Goal: Task Accomplishment & Management: Use online tool/utility

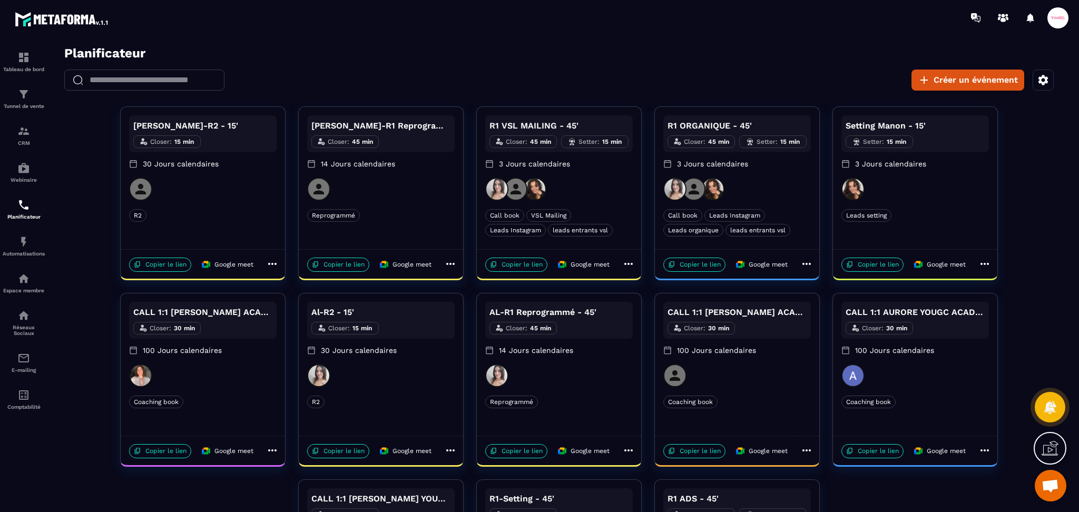
scroll to position [158, 0]
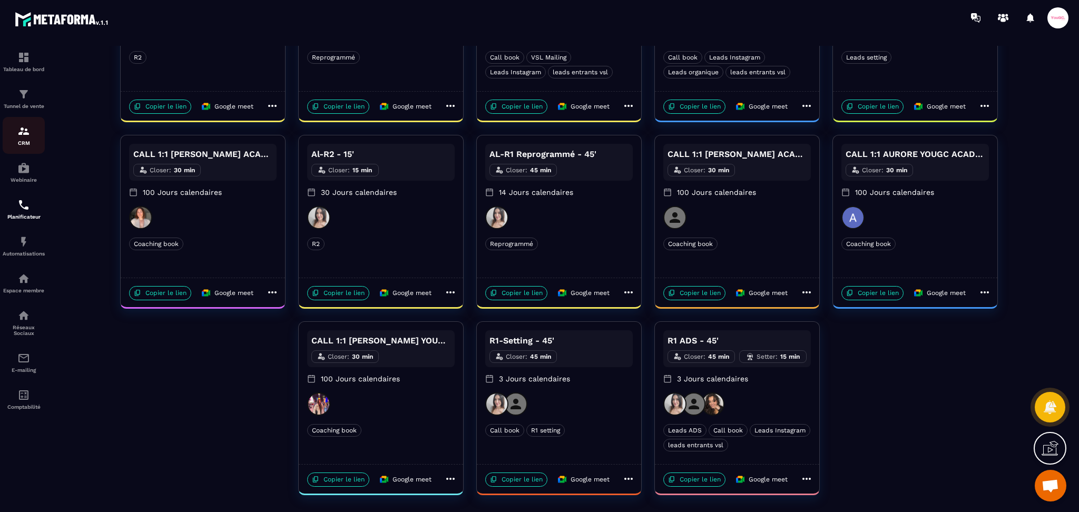
click at [27, 134] on img at bounding box center [23, 131] width 13 height 13
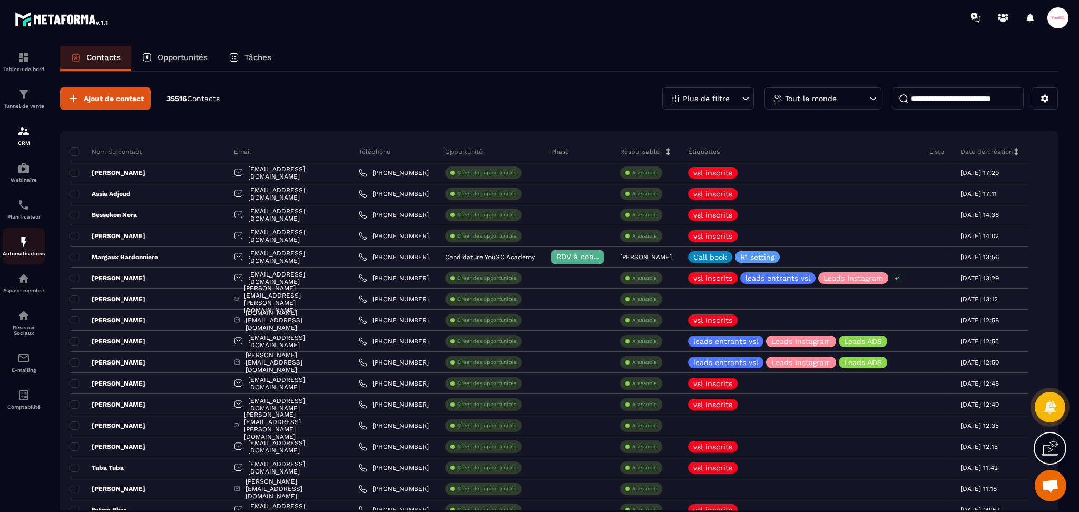
click at [21, 236] on link "Automatisations" at bounding box center [24, 246] width 42 height 37
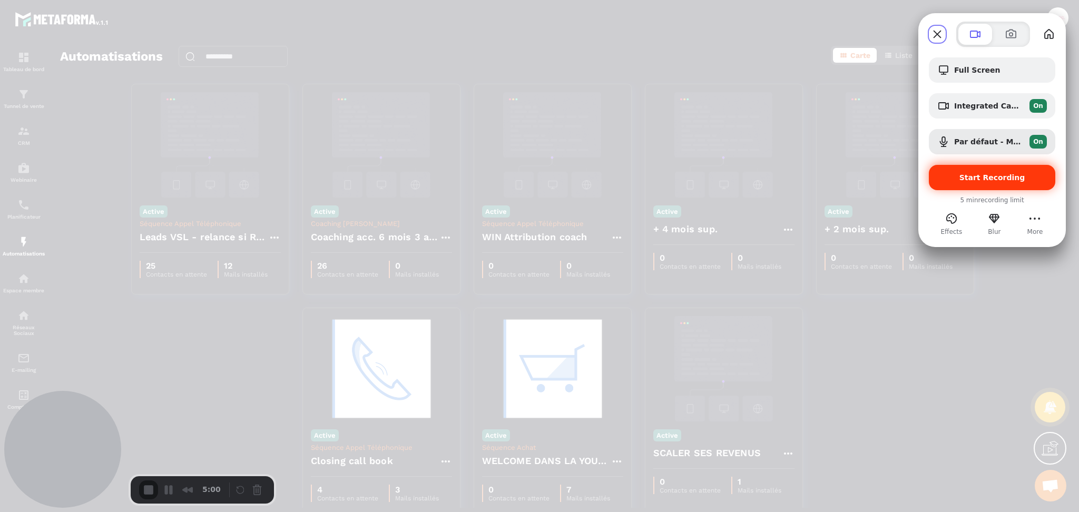
click at [1028, 183] on div "Start Recording" at bounding box center [992, 177] width 126 height 25
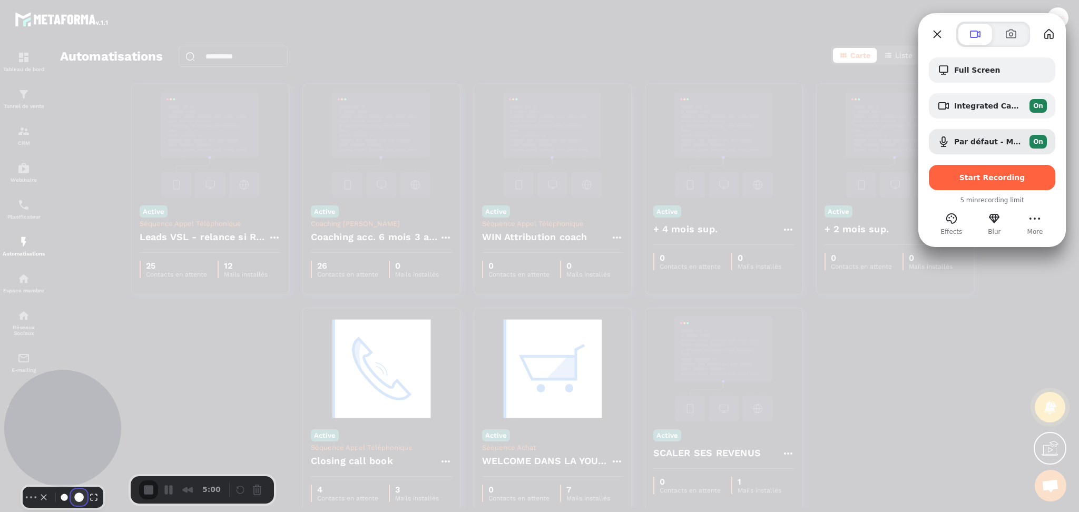
click at [71, 491] on button "Resize medium" at bounding box center [79, 497] width 17 height 17
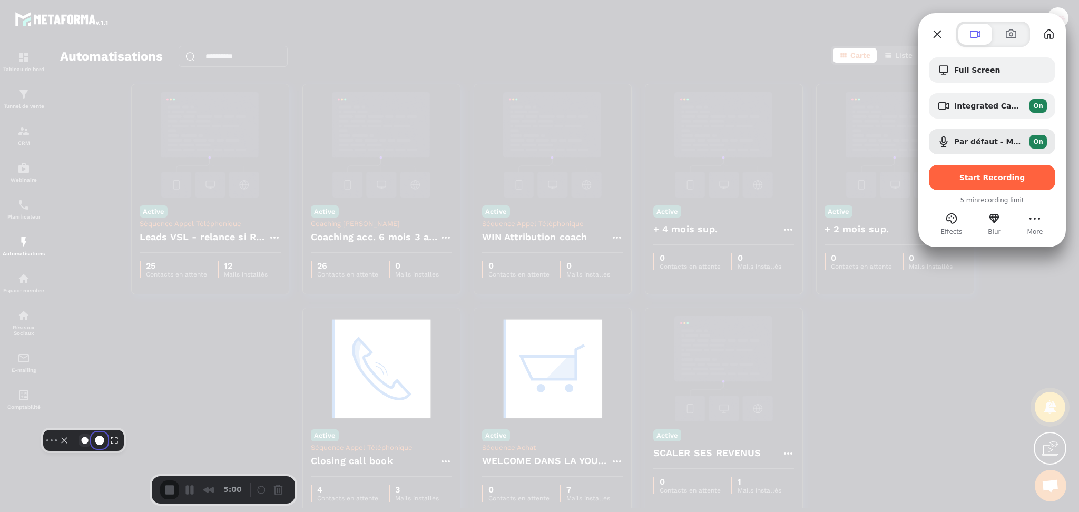
click at [68, 447] on button "Camera off" at bounding box center [64, 440] width 13 height 13
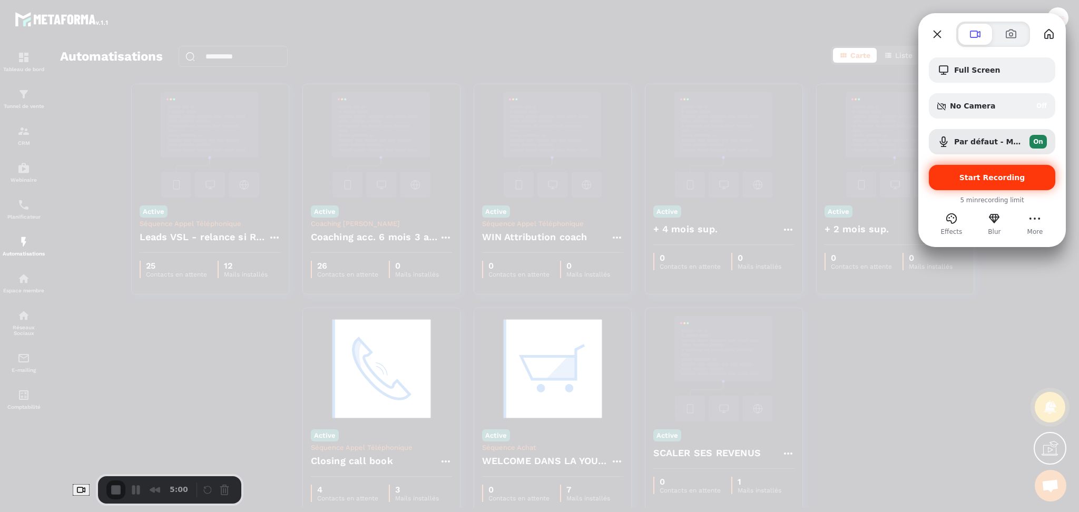
click at [962, 179] on span "Start Recording" at bounding box center [992, 177] width 110 height 8
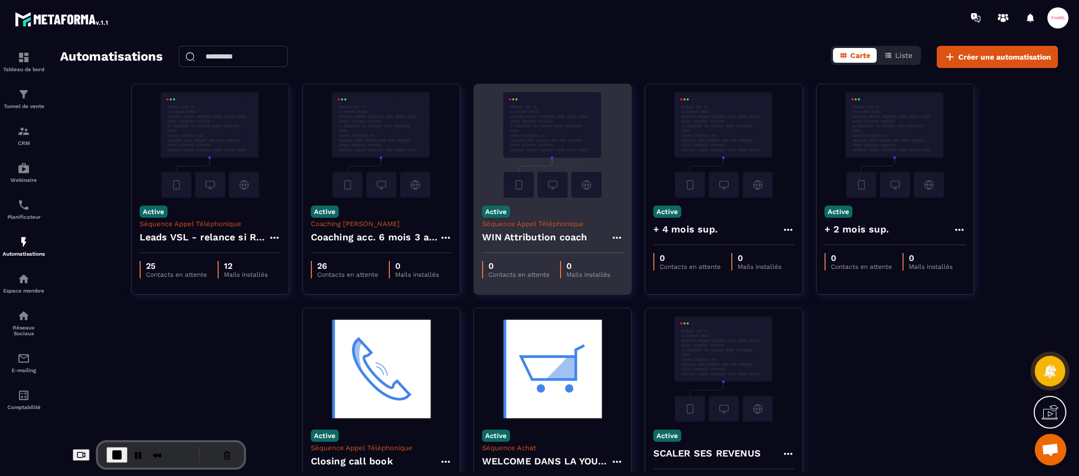
click at [619, 240] on icon at bounding box center [616, 237] width 13 height 13
click at [642, 255] on link "Modifier" at bounding box center [643, 261] width 57 height 23
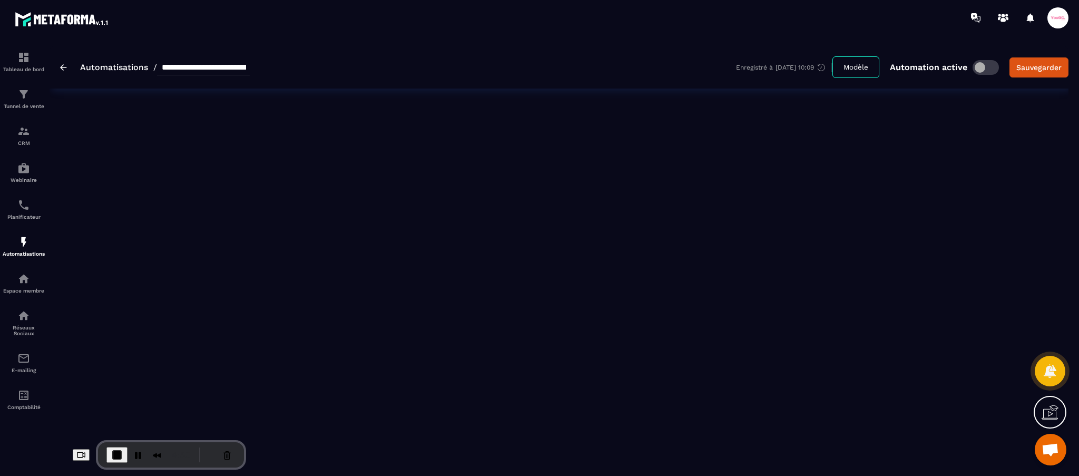
type input "**********"
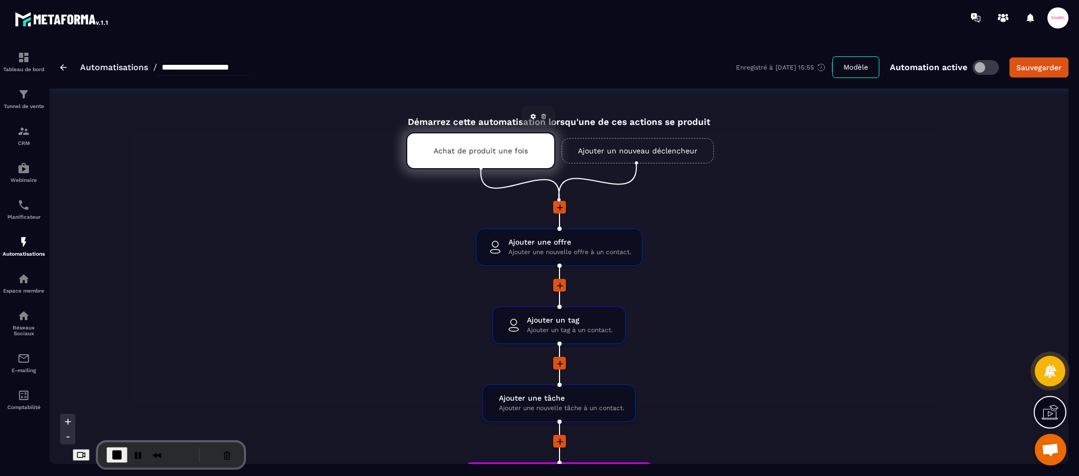
click at [467, 146] on p "Achat de produit une fois" at bounding box center [480, 150] width 94 height 8
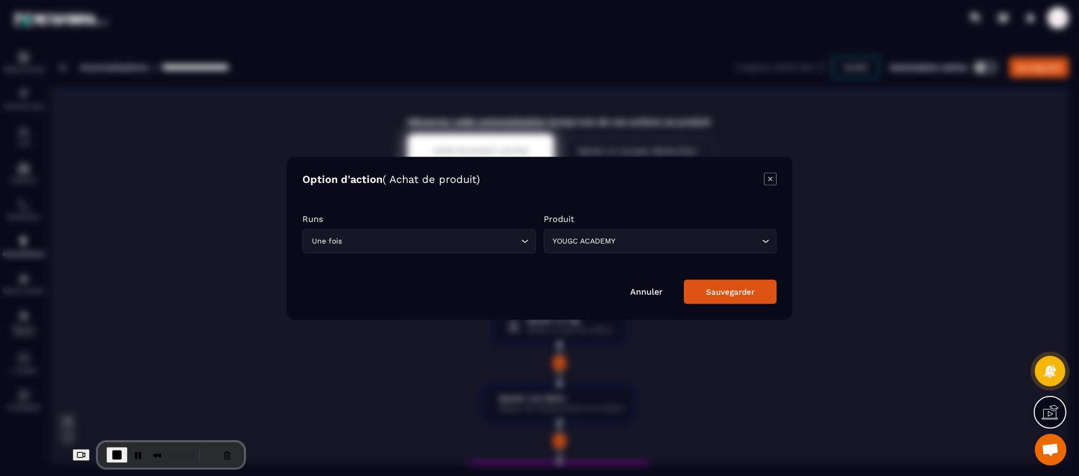
click at [863, 280] on div "Modal window" at bounding box center [539, 238] width 1079 height 476
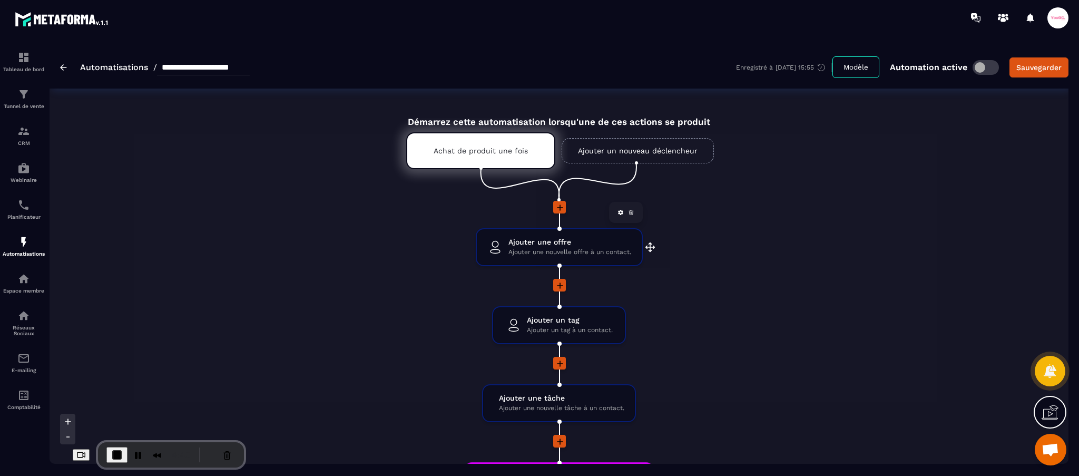
click at [539, 249] on span "Ajouter une nouvelle offre à un contact." at bounding box center [569, 252] width 123 height 10
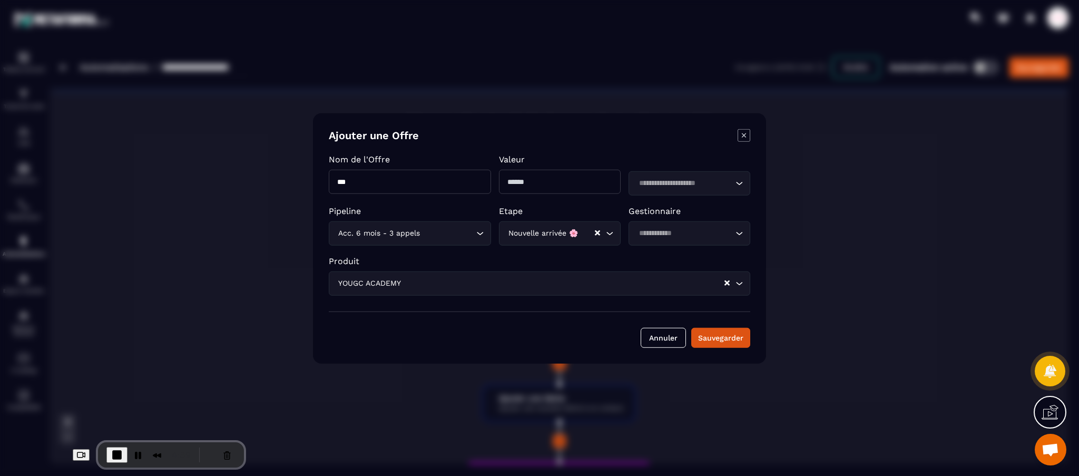
click at [912, 310] on div "Modal window" at bounding box center [539, 238] width 1079 height 476
click at [738, 131] on icon "Modal window" at bounding box center [743, 135] width 13 height 13
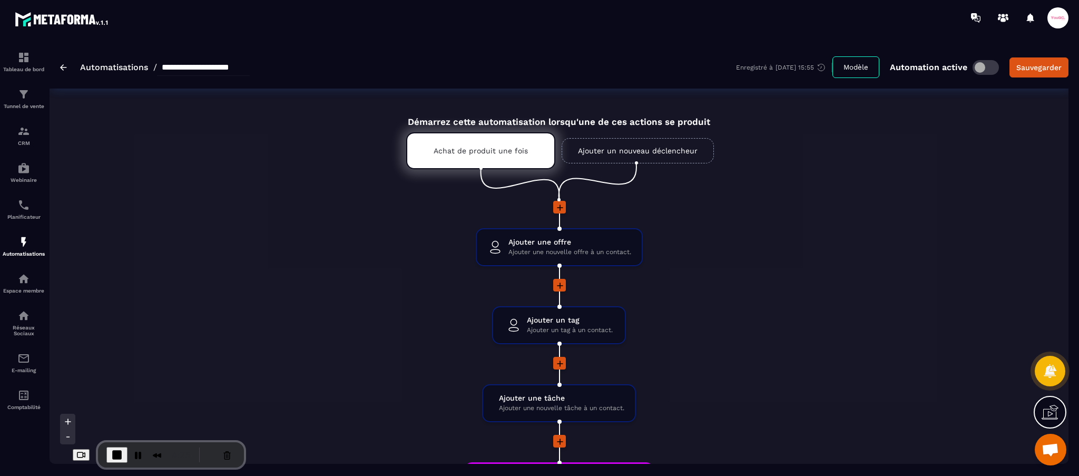
click at [617, 152] on link "Ajouter un nouveau déclencheur" at bounding box center [637, 150] width 152 height 25
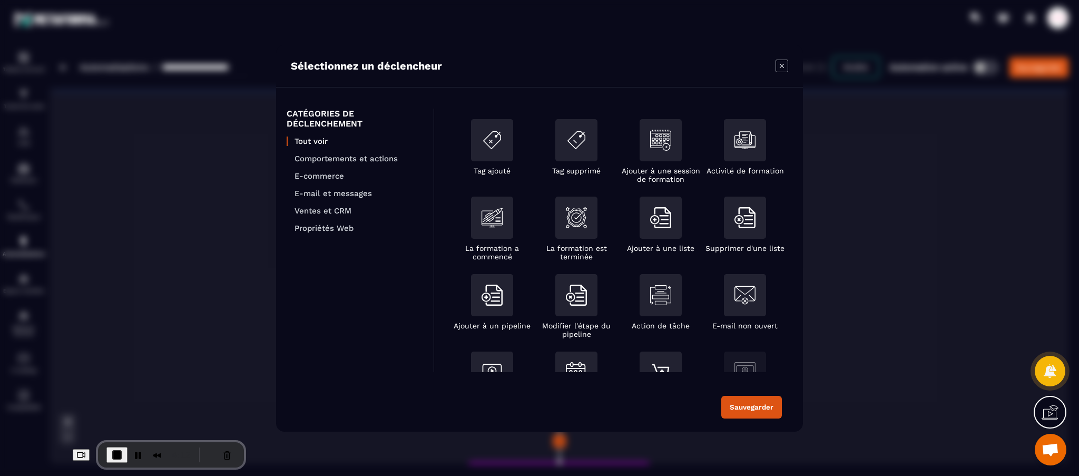
click at [774, 64] on div "Sélectionnez un déclencheur" at bounding box center [539, 66] width 527 height 43
click at [783, 66] on icon "Modal window" at bounding box center [781, 66] width 13 height 13
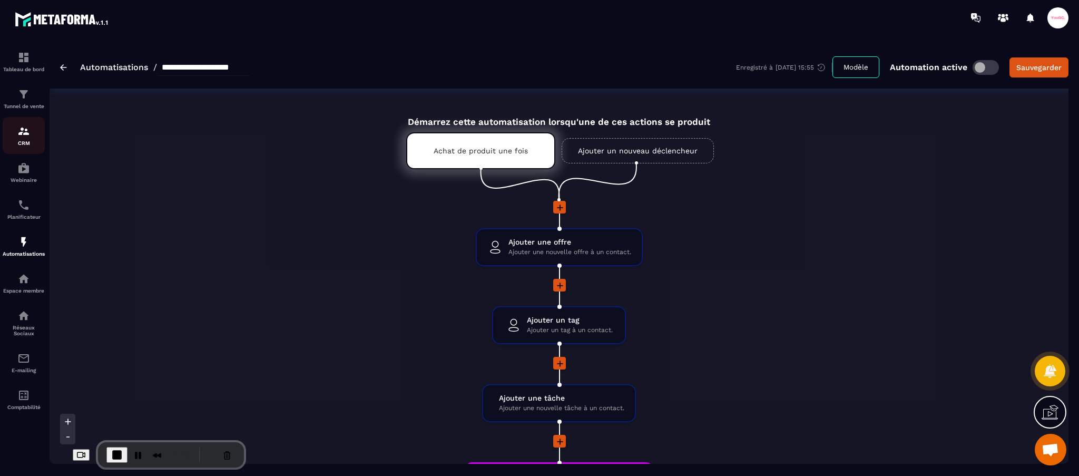
click at [16, 130] on div "CRM" at bounding box center [24, 135] width 42 height 21
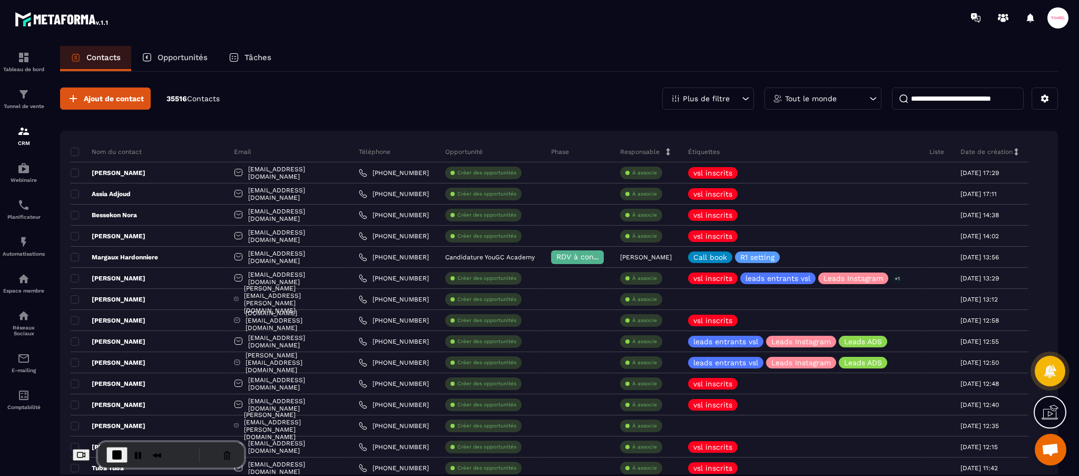
click at [205, 51] on div "Opportunités" at bounding box center [174, 58] width 87 height 25
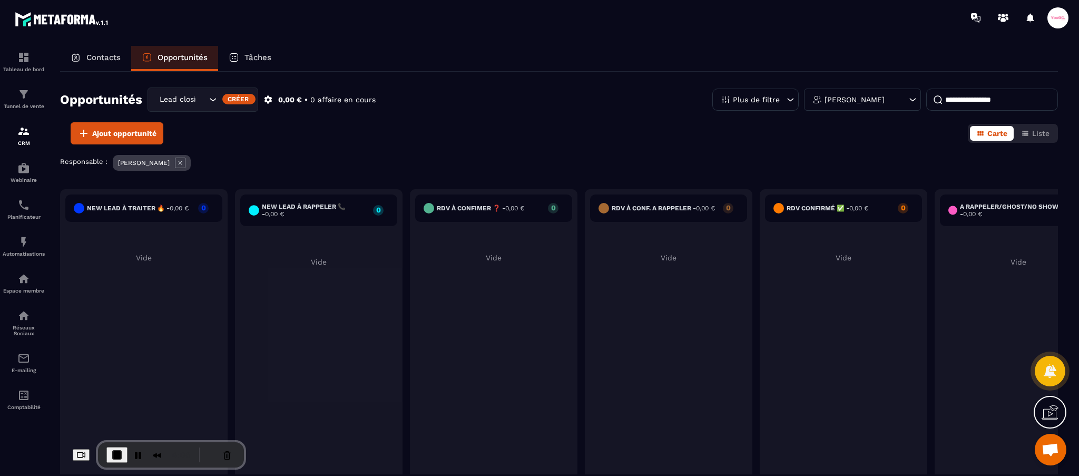
click at [200, 102] on input "Search for option" at bounding box center [201, 100] width 11 height 12
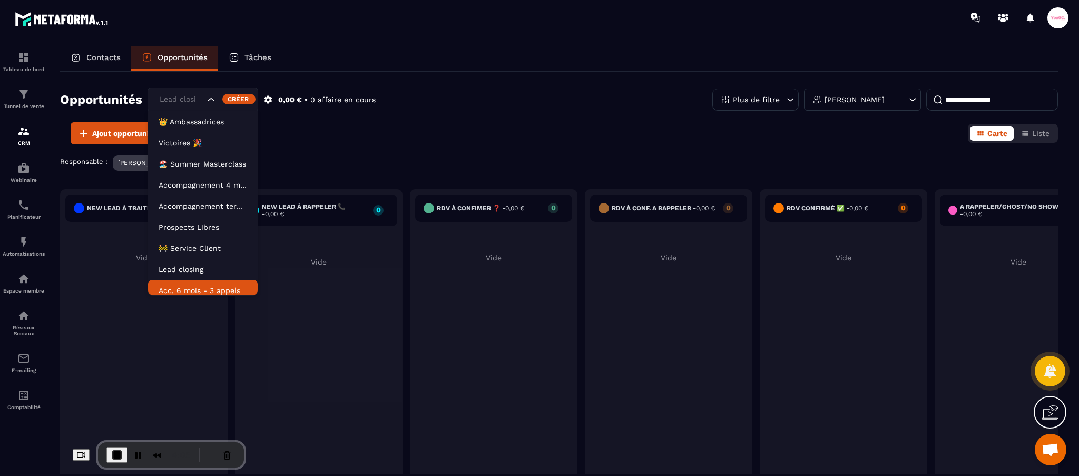
scroll to position [5, 0]
click at [189, 289] on p "Acc. 6 mois - 3 appels" at bounding box center [203, 285] width 88 height 11
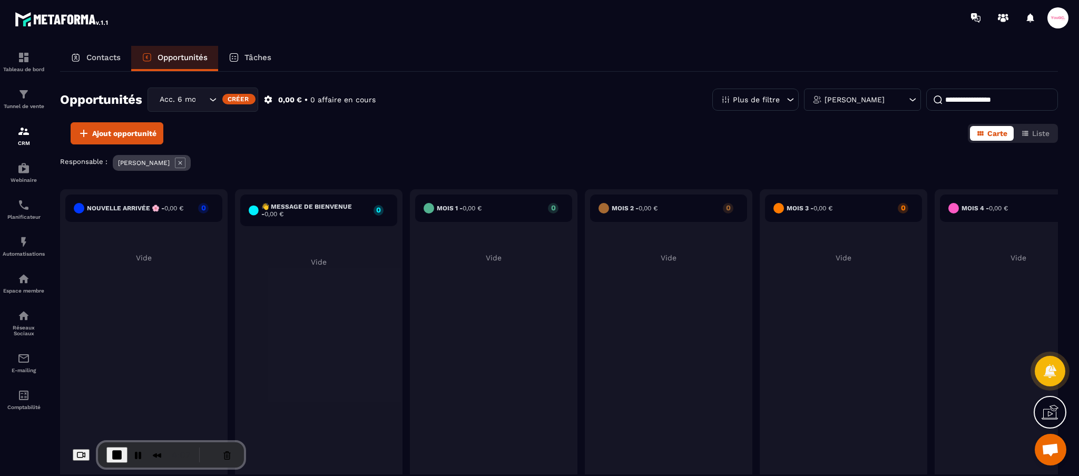
click at [175, 165] on icon at bounding box center [180, 162] width 11 height 11
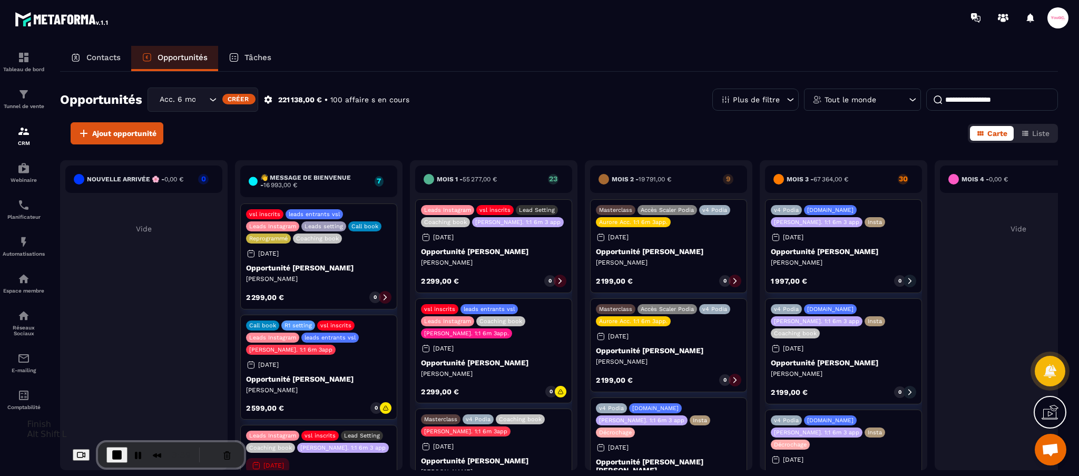
click at [111, 453] on span "End Recording" at bounding box center [117, 454] width 13 height 13
